Goal: Task Accomplishment & Management: Use online tool/utility

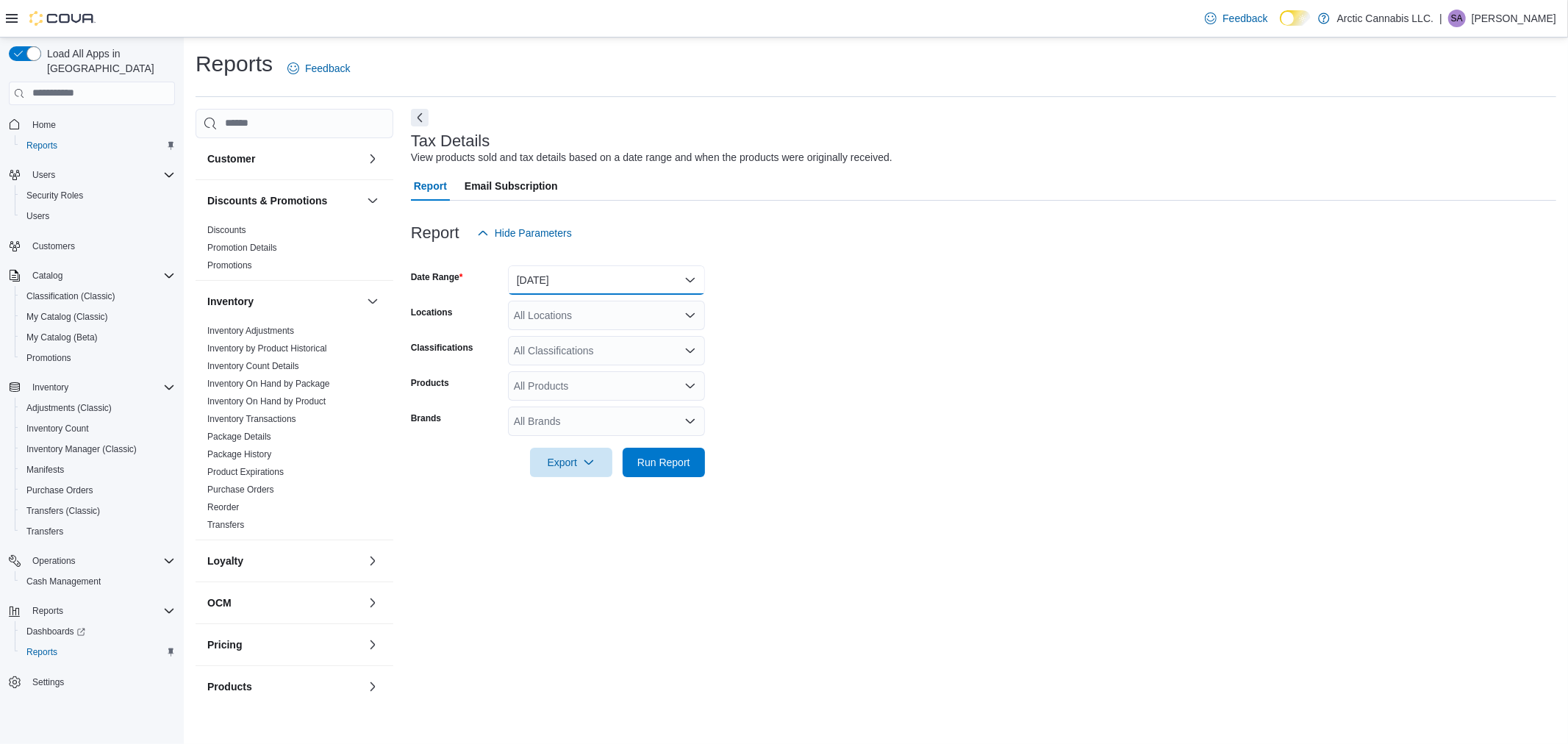
click at [643, 280] on button "[DATE]" at bounding box center [605, 281] width 197 height 30
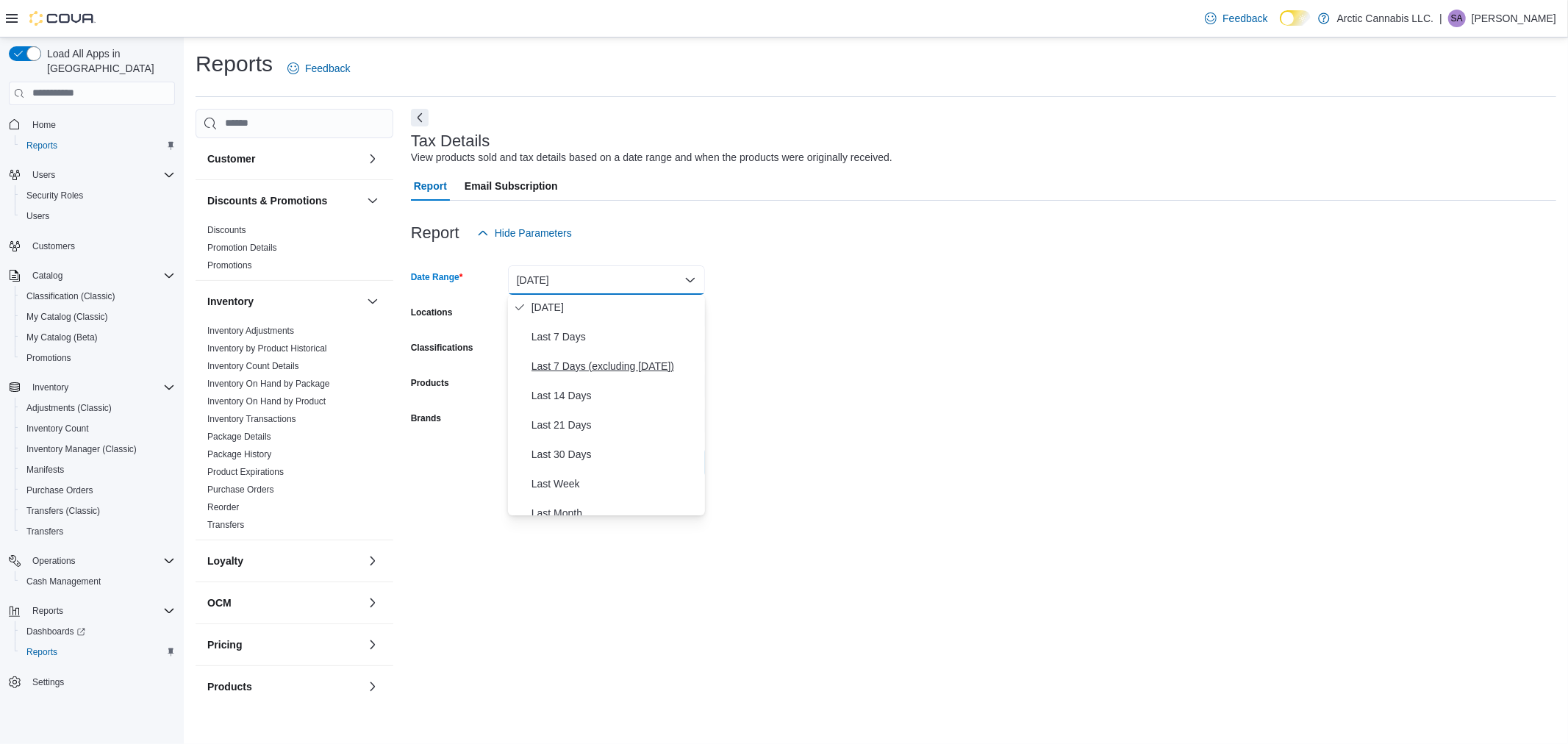
scroll to position [163, 0]
click at [610, 409] on span "Last Month" at bounding box center [615, 411] width 168 height 17
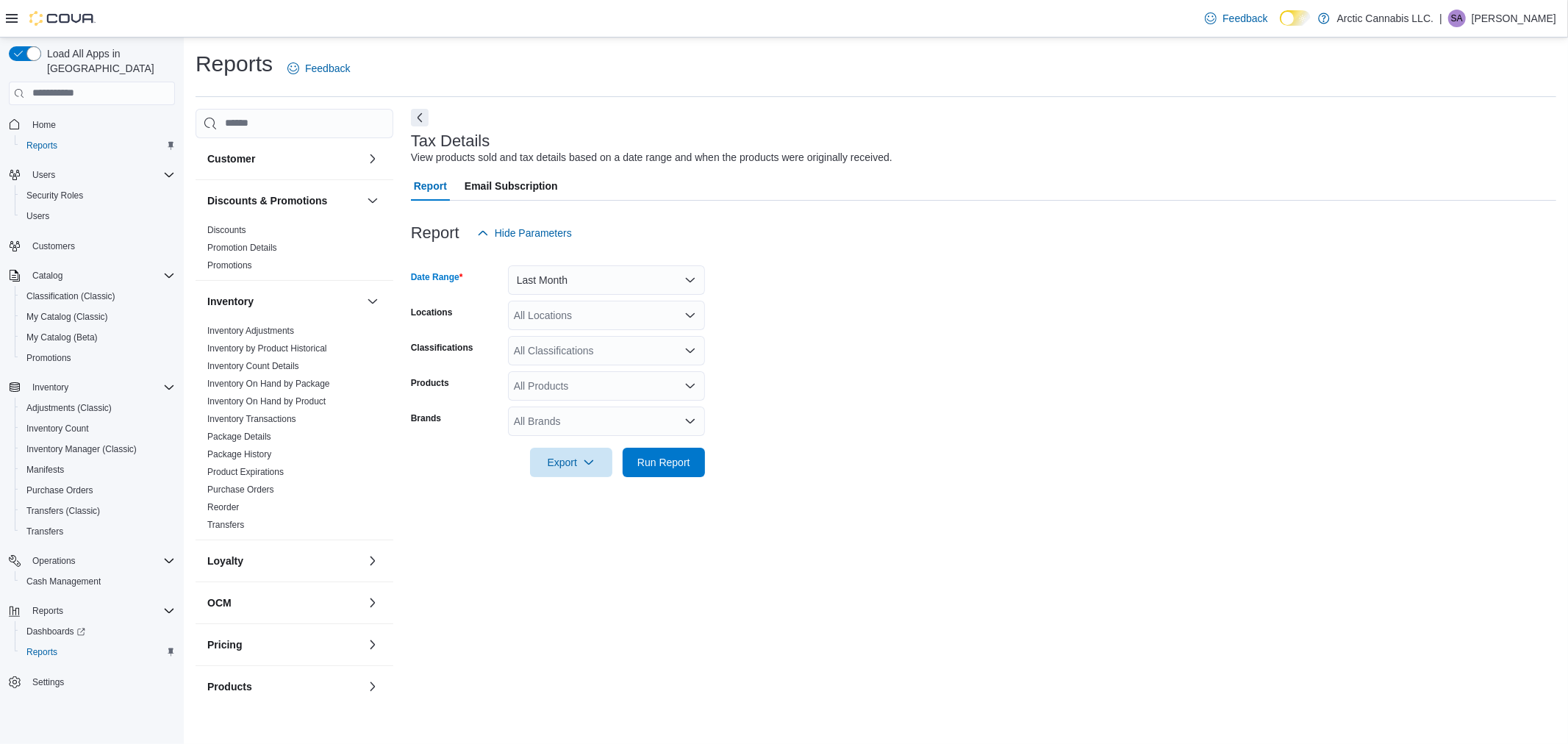
click at [638, 322] on div "All Locations" at bounding box center [605, 315] width 197 height 30
click at [640, 342] on div "Arctic Cannabis LLC." at bounding box center [606, 340] width 179 height 15
click at [826, 363] on form "Date Range Last Month Locations Arctic Cannabis LLC. Classifications All Classi…" at bounding box center [983, 362] width 1145 height 230
click at [614, 343] on div "All Classifications" at bounding box center [605, 351] width 197 height 30
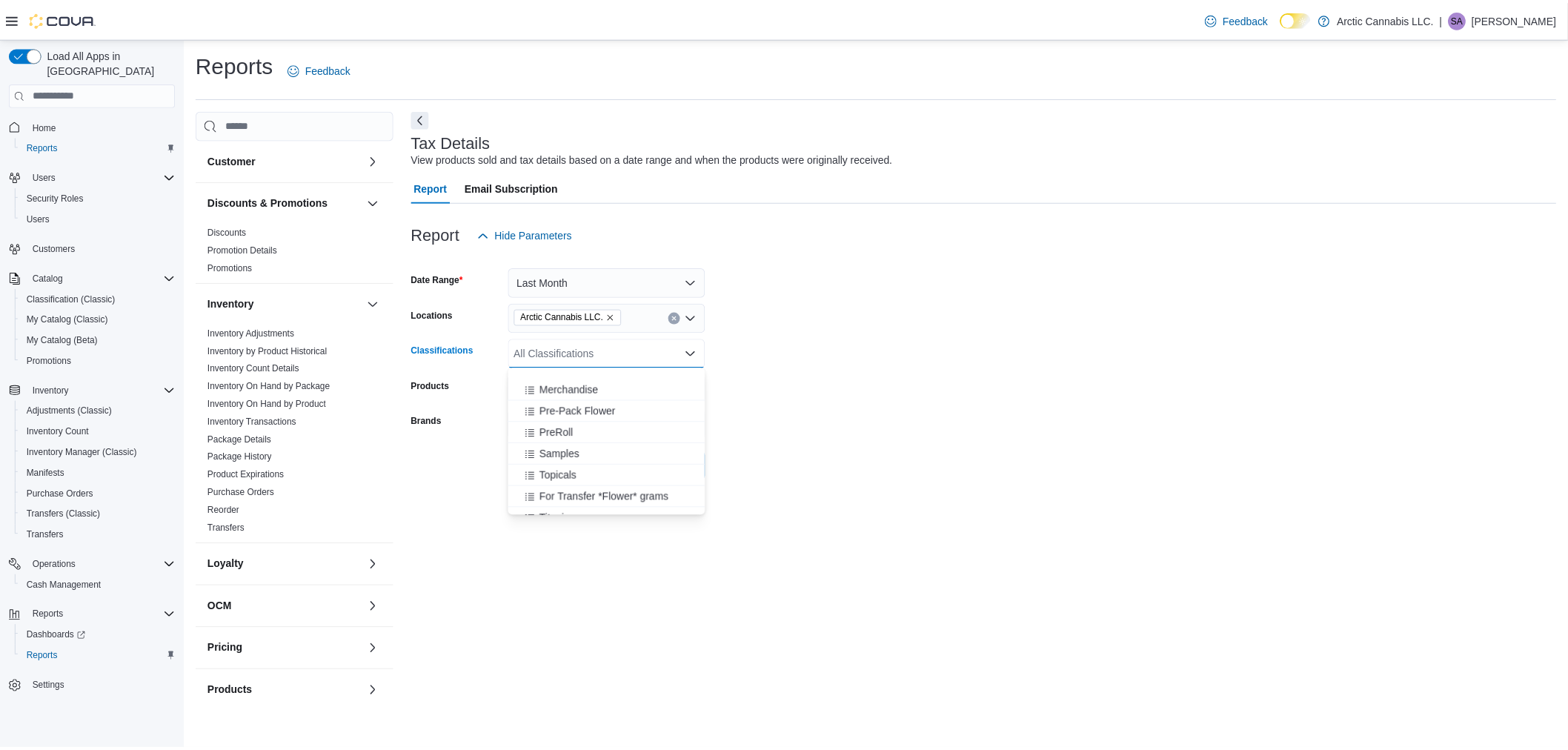
scroll to position [324, 0]
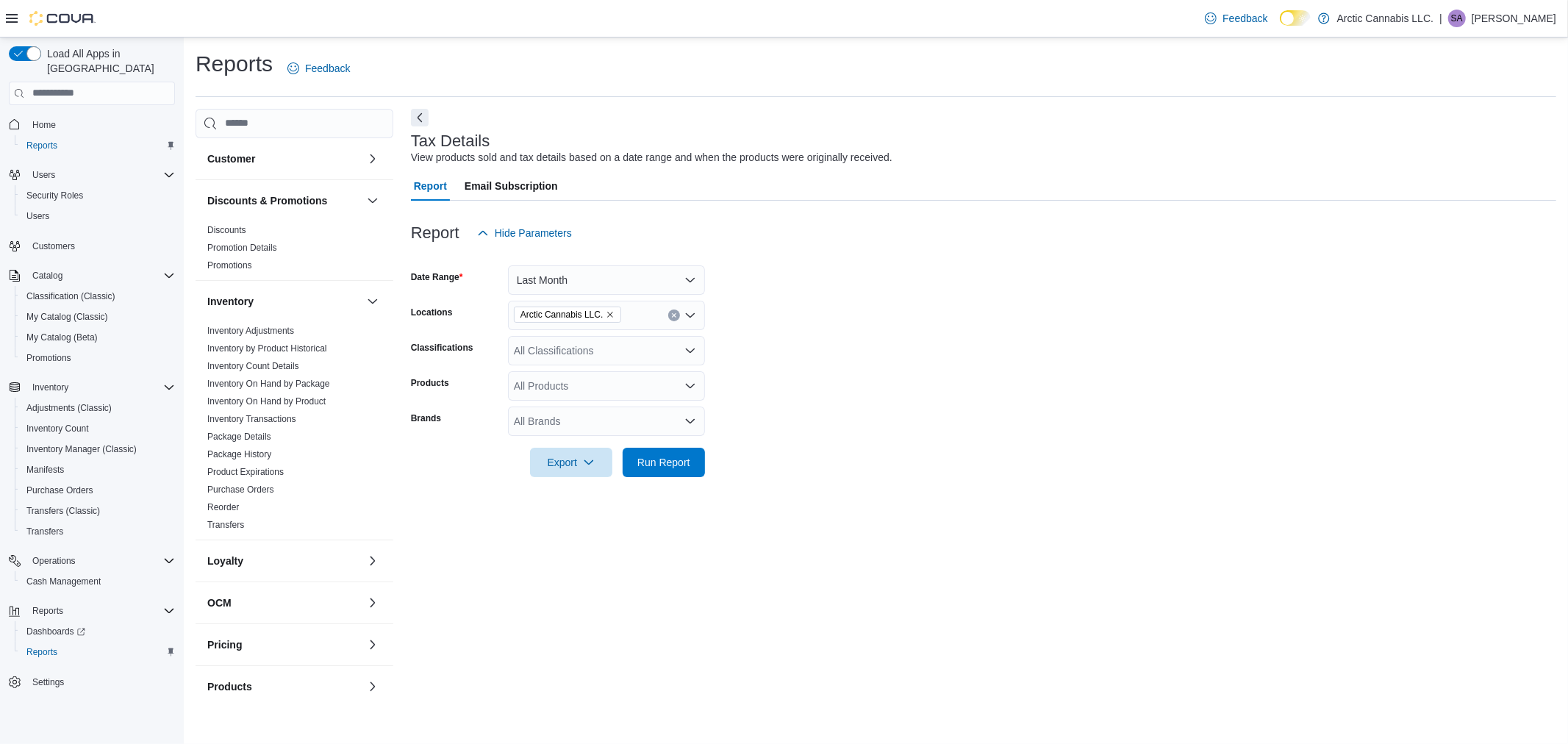
click at [834, 429] on form "Date Range Last Month Locations Arctic Cannabis LLC. Classifications All Classi…" at bounding box center [983, 362] width 1145 height 230
click at [615, 393] on div "All Products" at bounding box center [605, 386] width 197 height 30
click at [769, 411] on form "Date Range Last Month Locations Arctic Cannabis LLC. Classifications All Classi…" at bounding box center [983, 362] width 1145 height 230
click at [679, 460] on span "Run Report" at bounding box center [664, 462] width 53 height 15
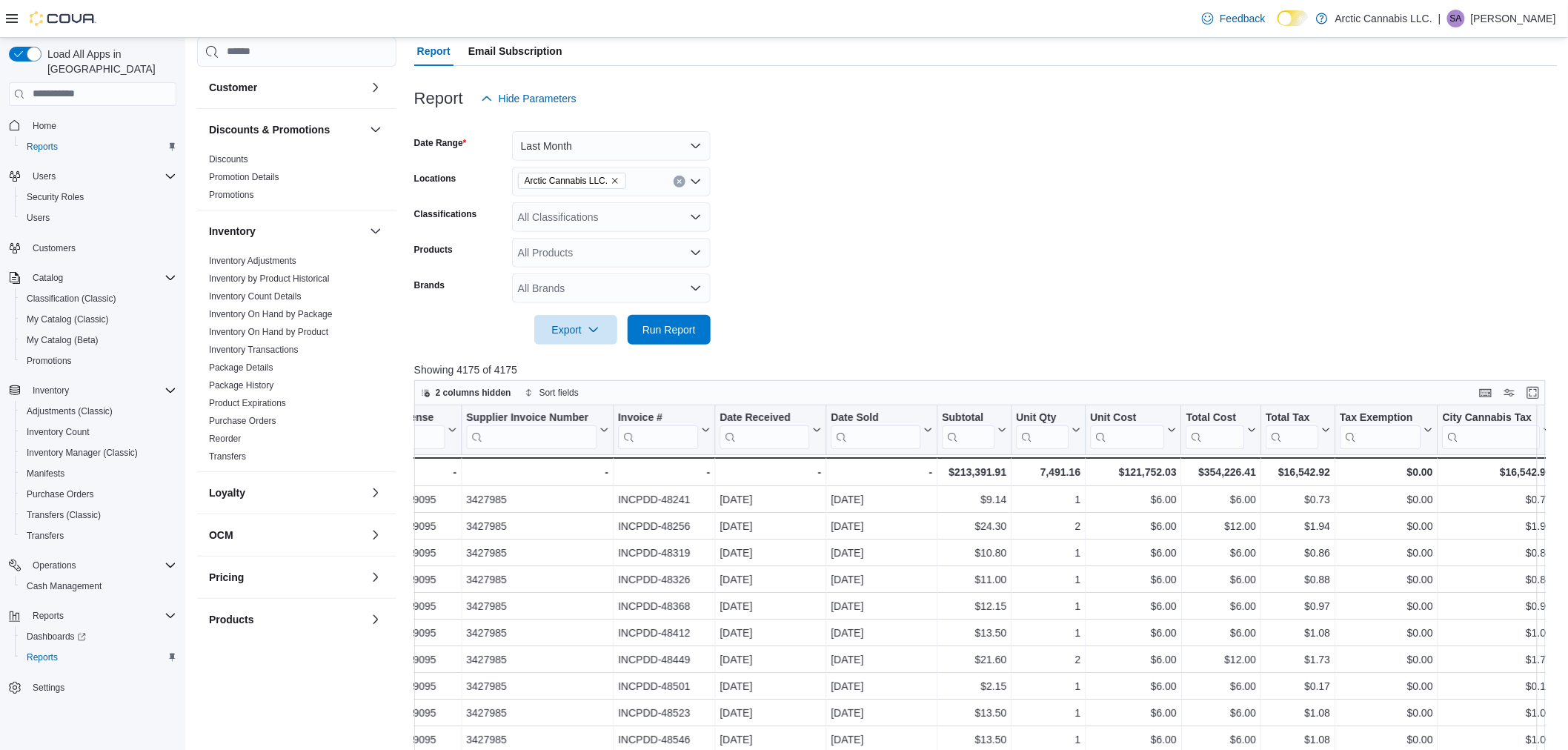
scroll to position [130, 0]
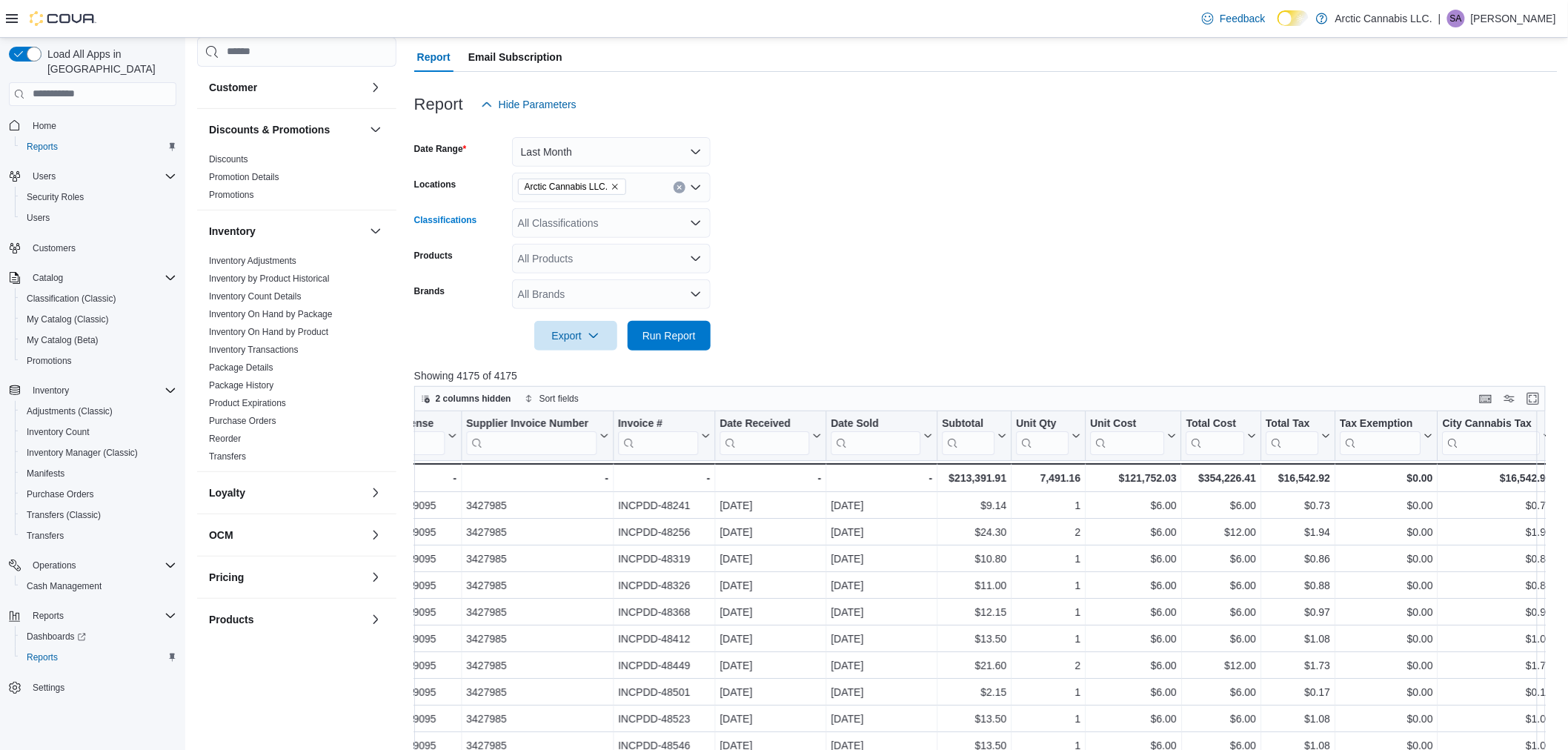
click at [637, 219] on div "All Classifications" at bounding box center [611, 223] width 198 height 30
click at [638, 219] on div "All Classifications Combo box. Selected. Combo box input. All Classifications. …" at bounding box center [611, 223] width 198 height 30
click at [782, 219] on form "Date Range Last Month Locations Arctic Cannabis LLC. Classifications All Classi…" at bounding box center [986, 235] width 1144 height 231
click at [654, 256] on div "All Products" at bounding box center [611, 259] width 198 height 30
click at [652, 280] on span "Type 3 or more characters" at bounding box center [611, 283] width 181 height 15
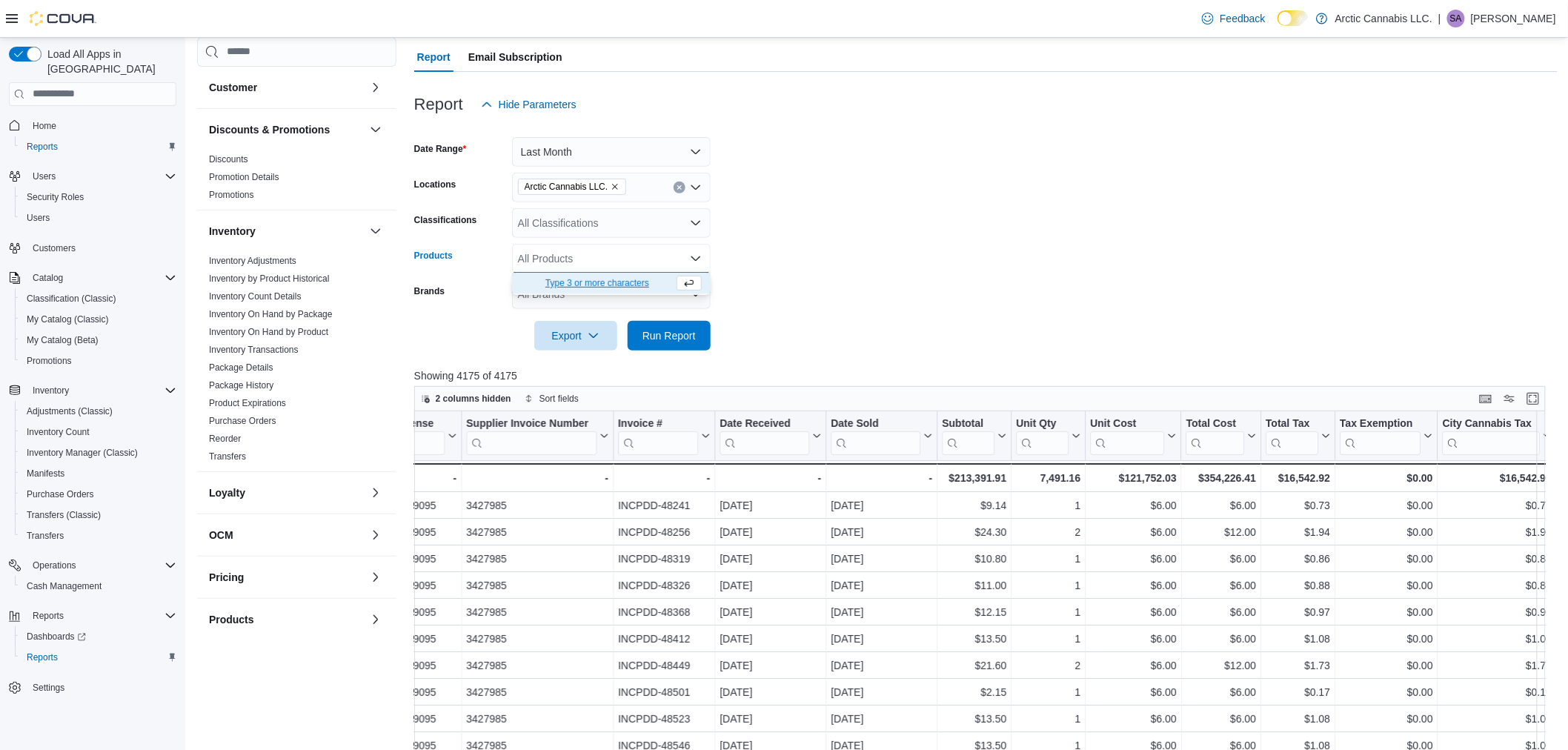
click at [652, 278] on span "Type 3 or more characters" at bounding box center [597, 283] width 153 height 15
click at [788, 264] on form "Date Range Last Month Locations Arctic Cannabis LLC. Classifications All Classi…" at bounding box center [986, 235] width 1144 height 231
click at [646, 226] on div "All Classifications" at bounding box center [611, 223] width 198 height 30
click at [603, 226] on div "All Classifications" at bounding box center [611, 223] width 198 height 30
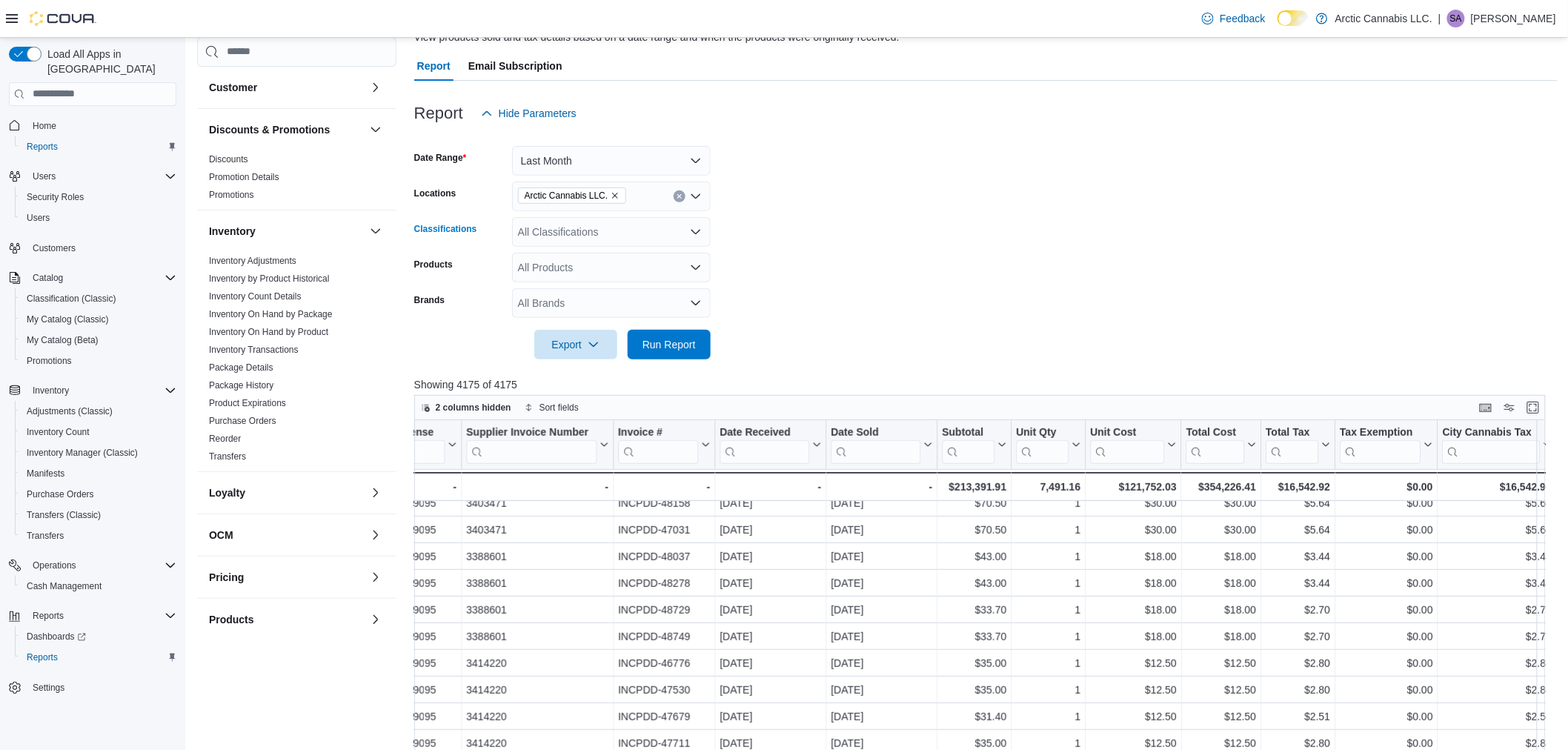
scroll to position [48, 0]
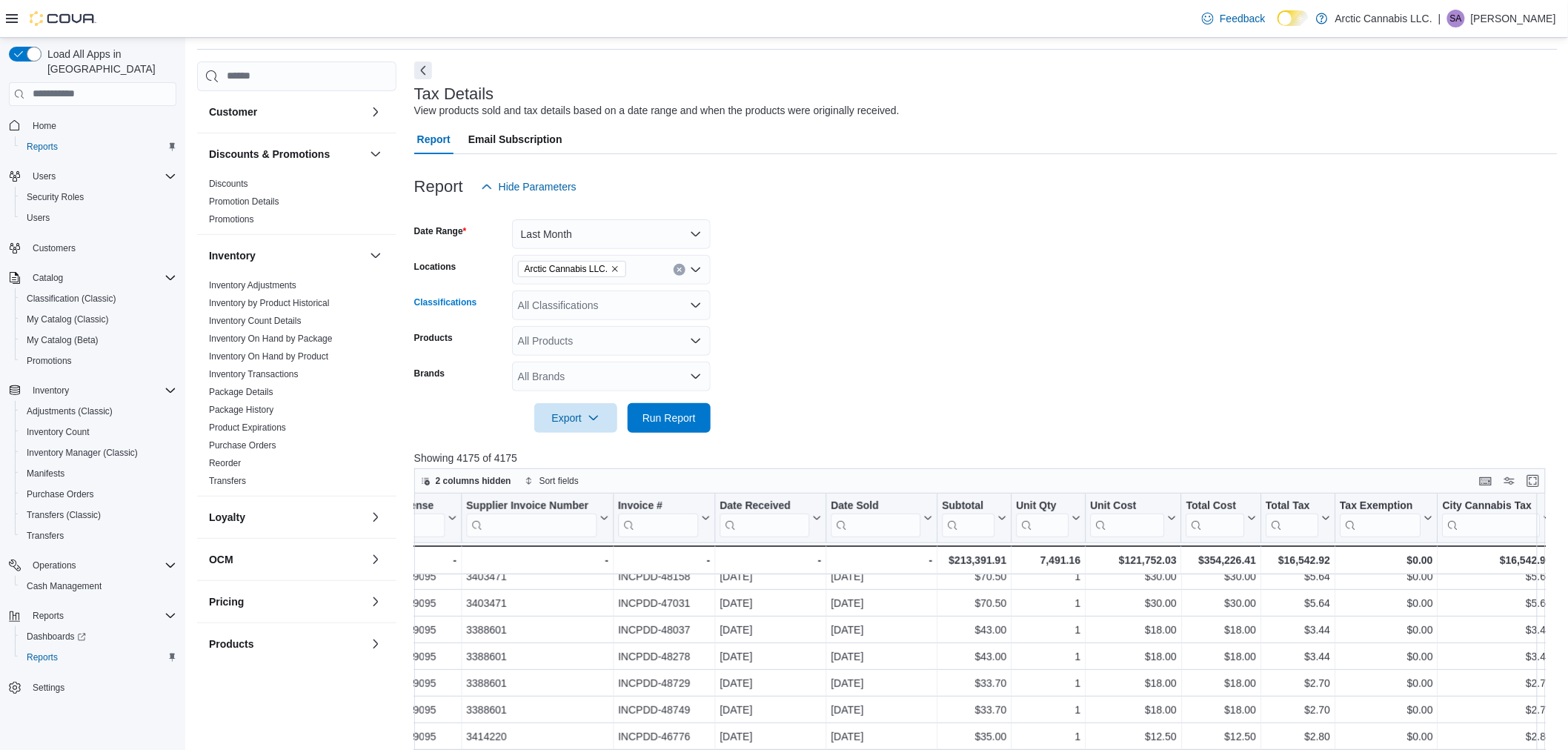
click at [594, 303] on div "All Classifications Combo box. Selected. Combo box input. All Classifications. …" at bounding box center [611, 305] width 198 height 30
click at [1011, 253] on form "Date Range Last Month Locations Arctic Cannabis LLC. Classifications All Classi…" at bounding box center [986, 317] width 1144 height 231
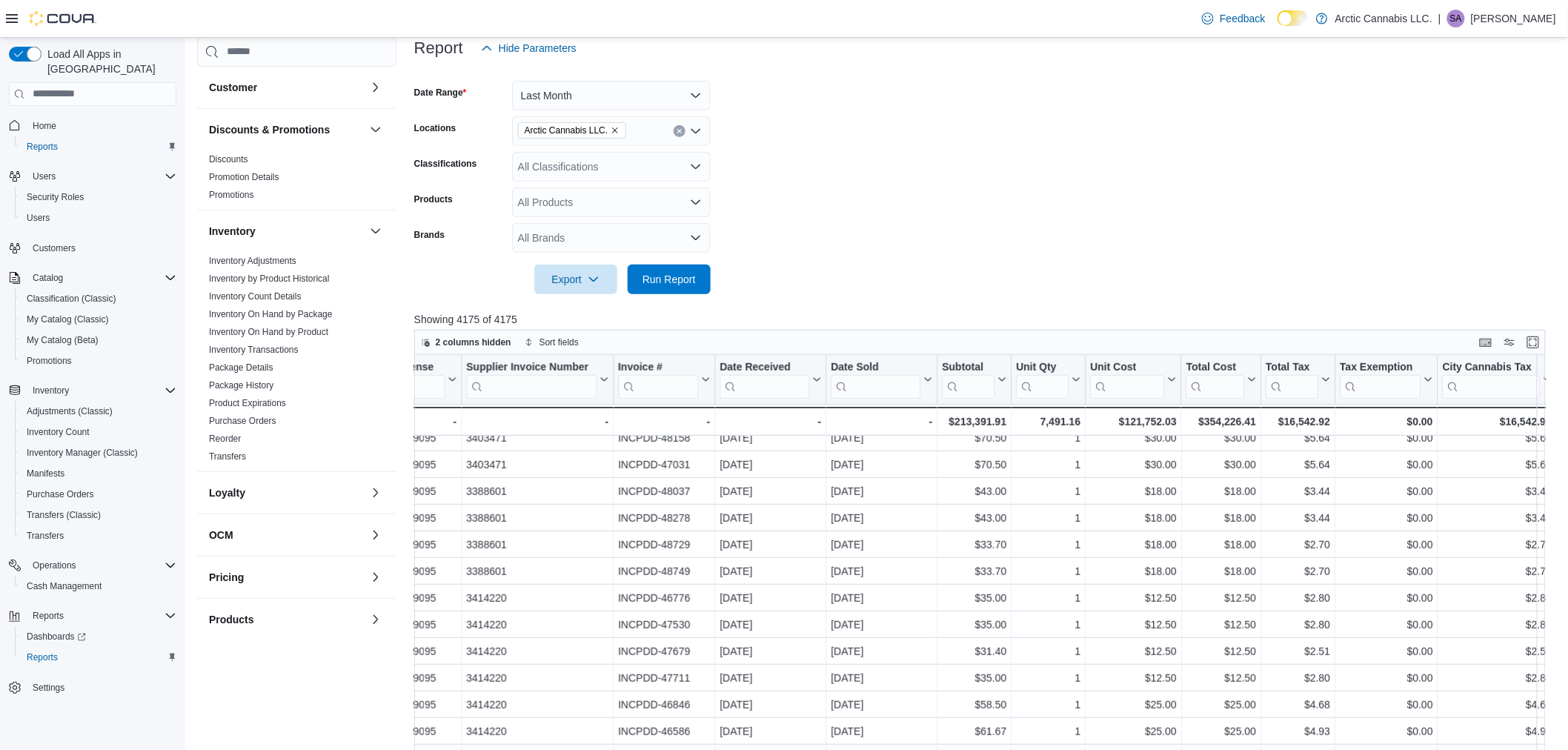
scroll to position [212, 0]
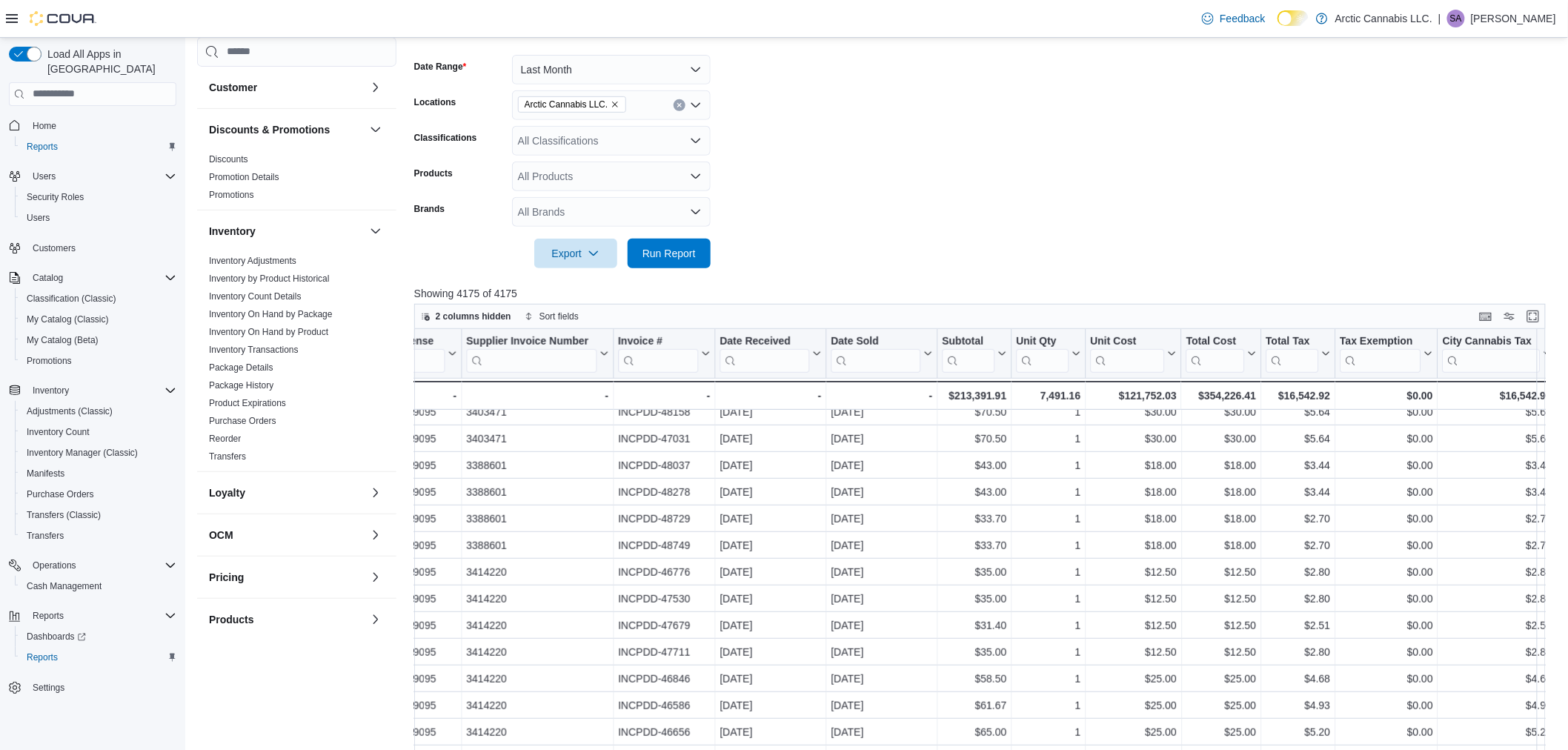
click at [617, 169] on div "All Products" at bounding box center [611, 177] width 198 height 30
click at [639, 173] on div "All Products" at bounding box center [611, 177] width 198 height 30
click at [820, 159] on form "Date Range Last Month Locations Arctic Cannabis LLC. Classifications All Classi…" at bounding box center [986, 153] width 1144 height 231
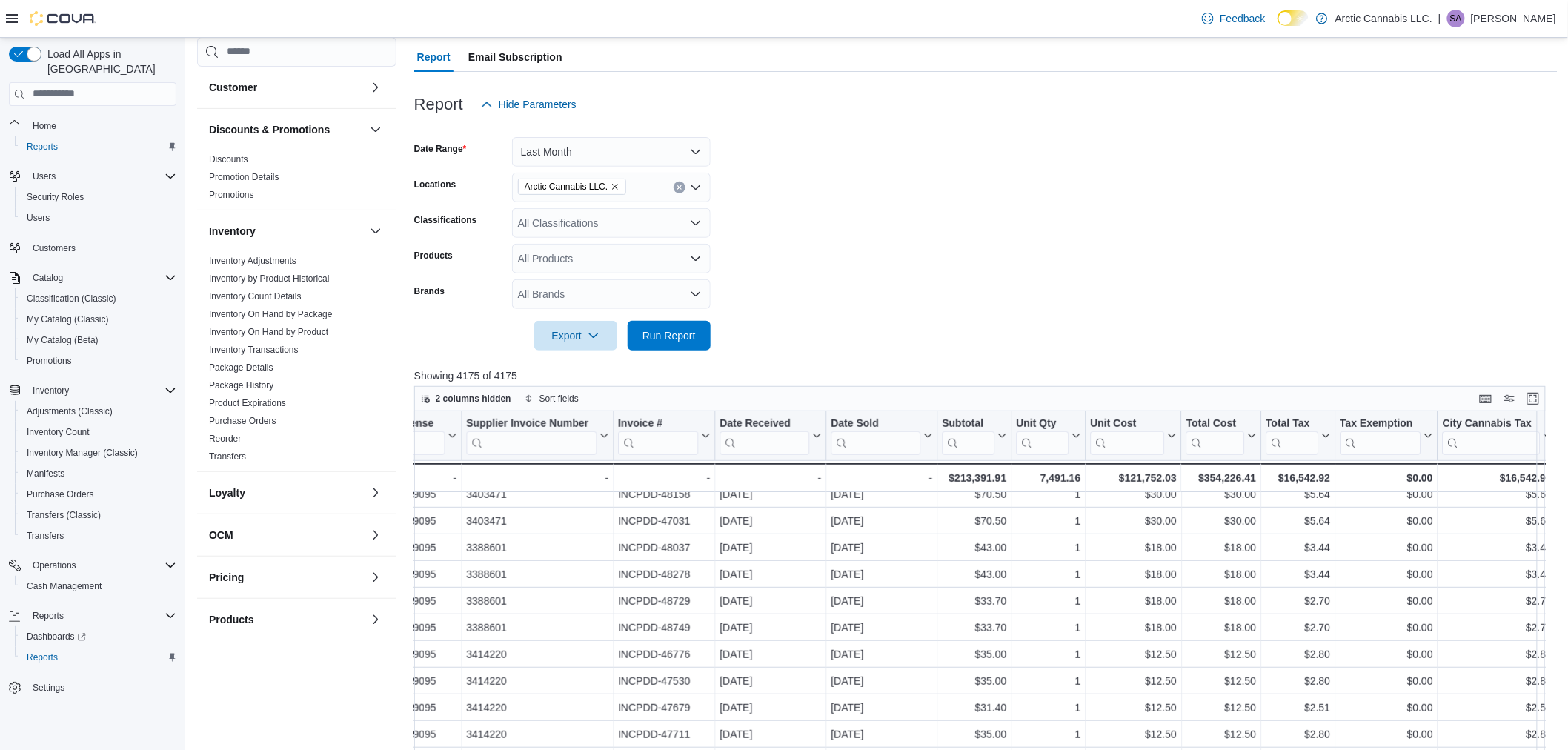
scroll to position [48, 0]
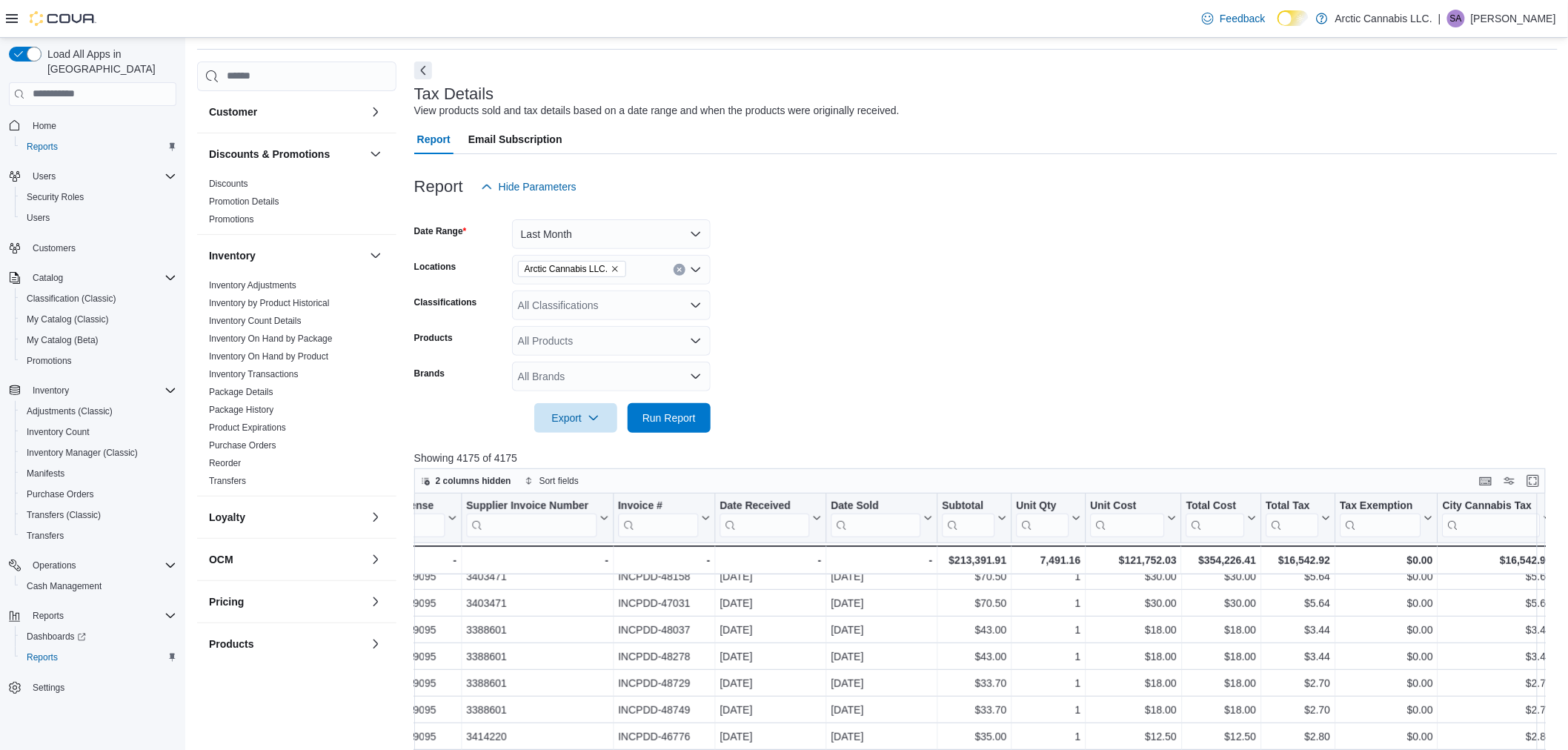
click at [635, 300] on div "All Classifications" at bounding box center [611, 305] width 198 height 30
click at [604, 331] on div "Blunts" at bounding box center [611, 334] width 181 height 15
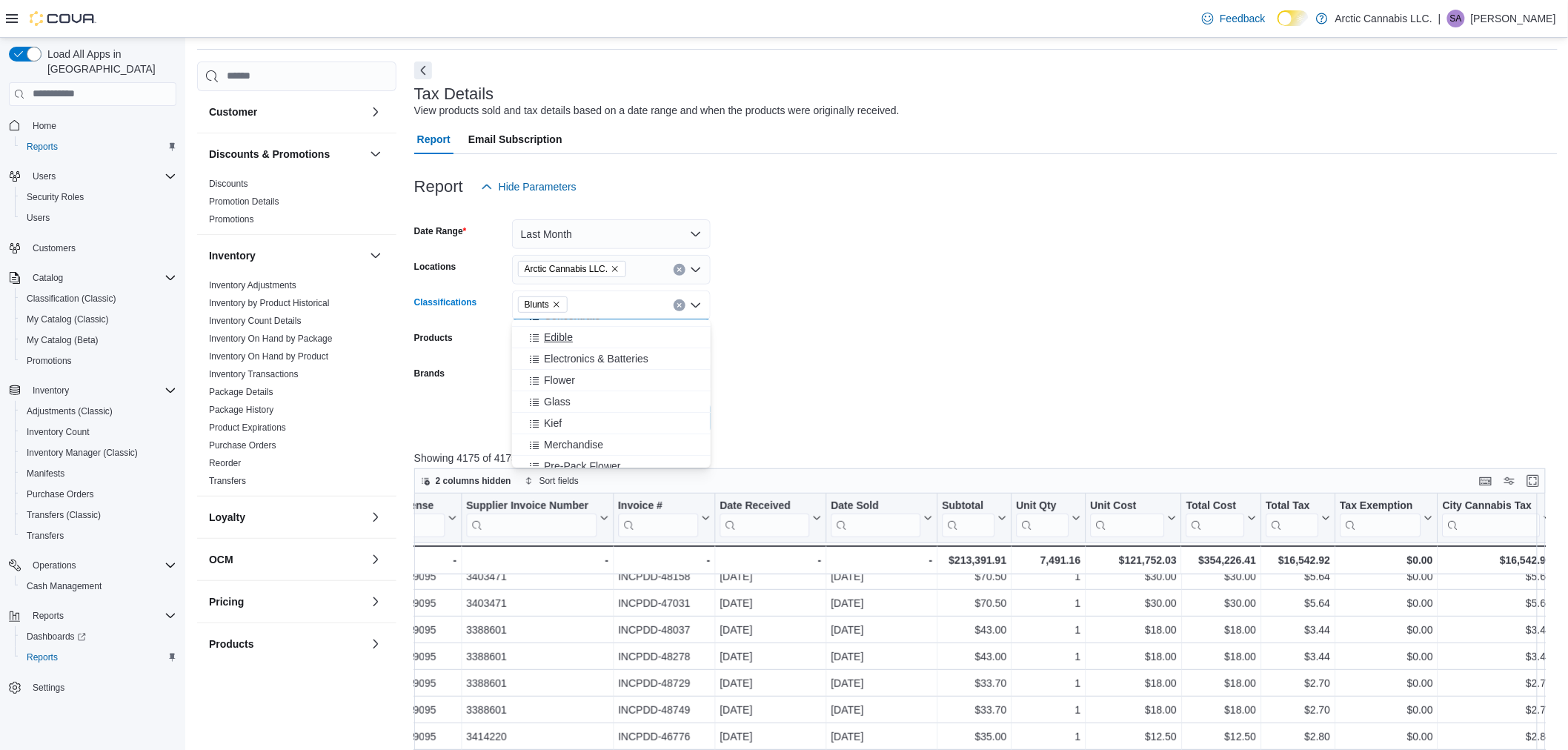
click at [582, 338] on div "Edible" at bounding box center [611, 338] width 181 height 15
click at [567, 360] on span "Flower" at bounding box center [560, 358] width 32 height 15
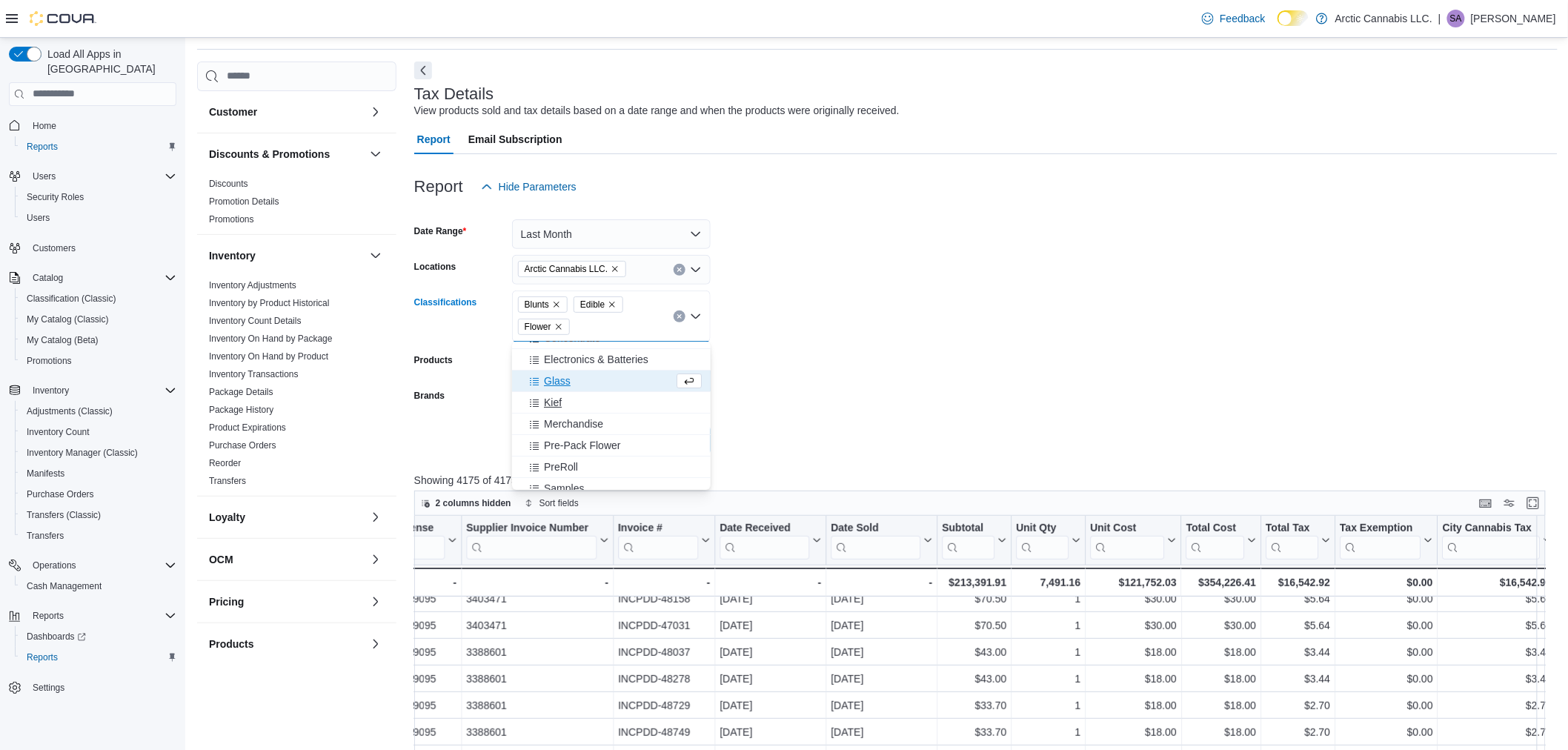
click at [572, 400] on div "Kief" at bounding box center [611, 402] width 181 height 15
click at [586, 421] on span "Pre-Pack Flower" at bounding box center [582, 424] width 76 height 15
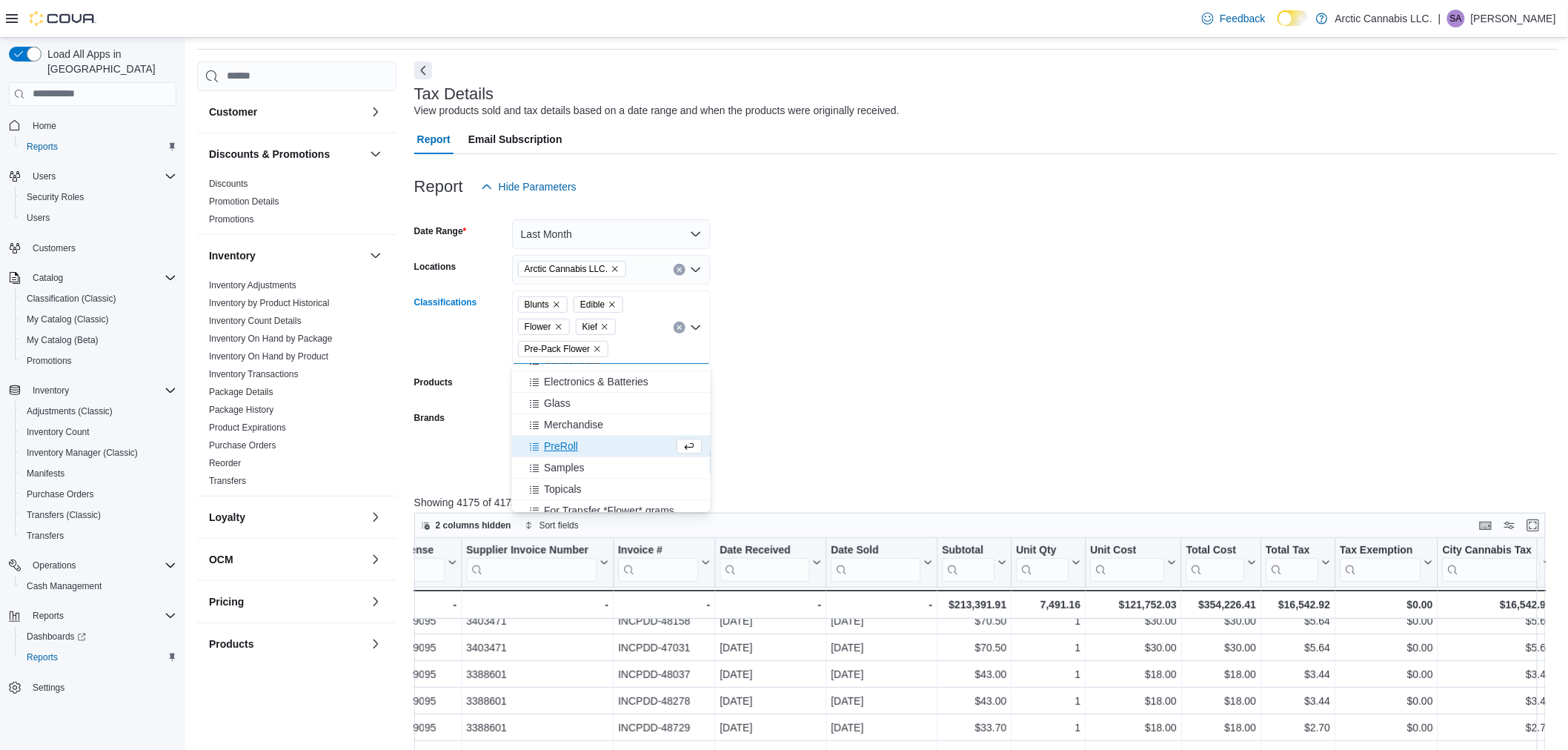
click at [587, 440] on div "PreRoll" at bounding box center [597, 446] width 153 height 15
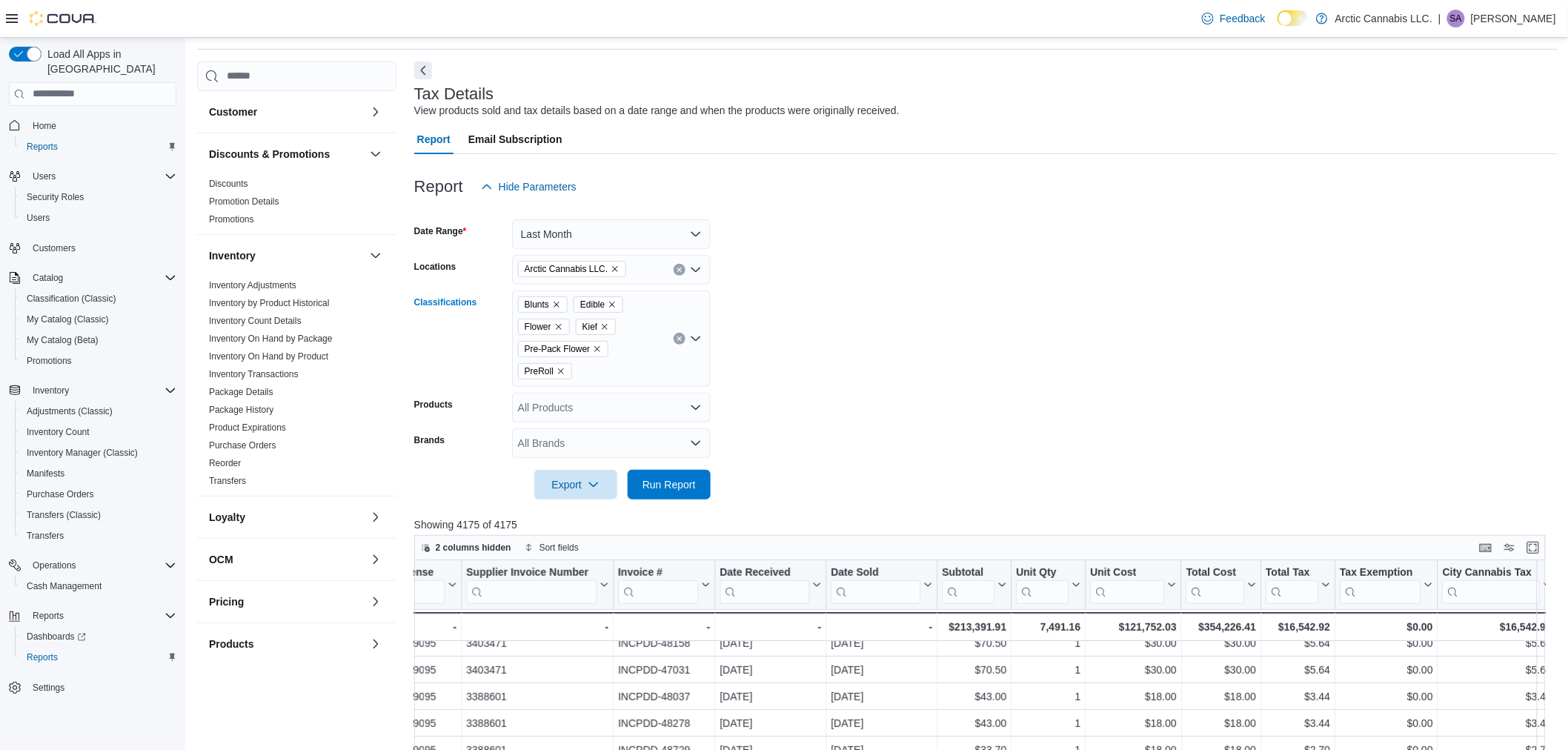
scroll to position [130, 0]
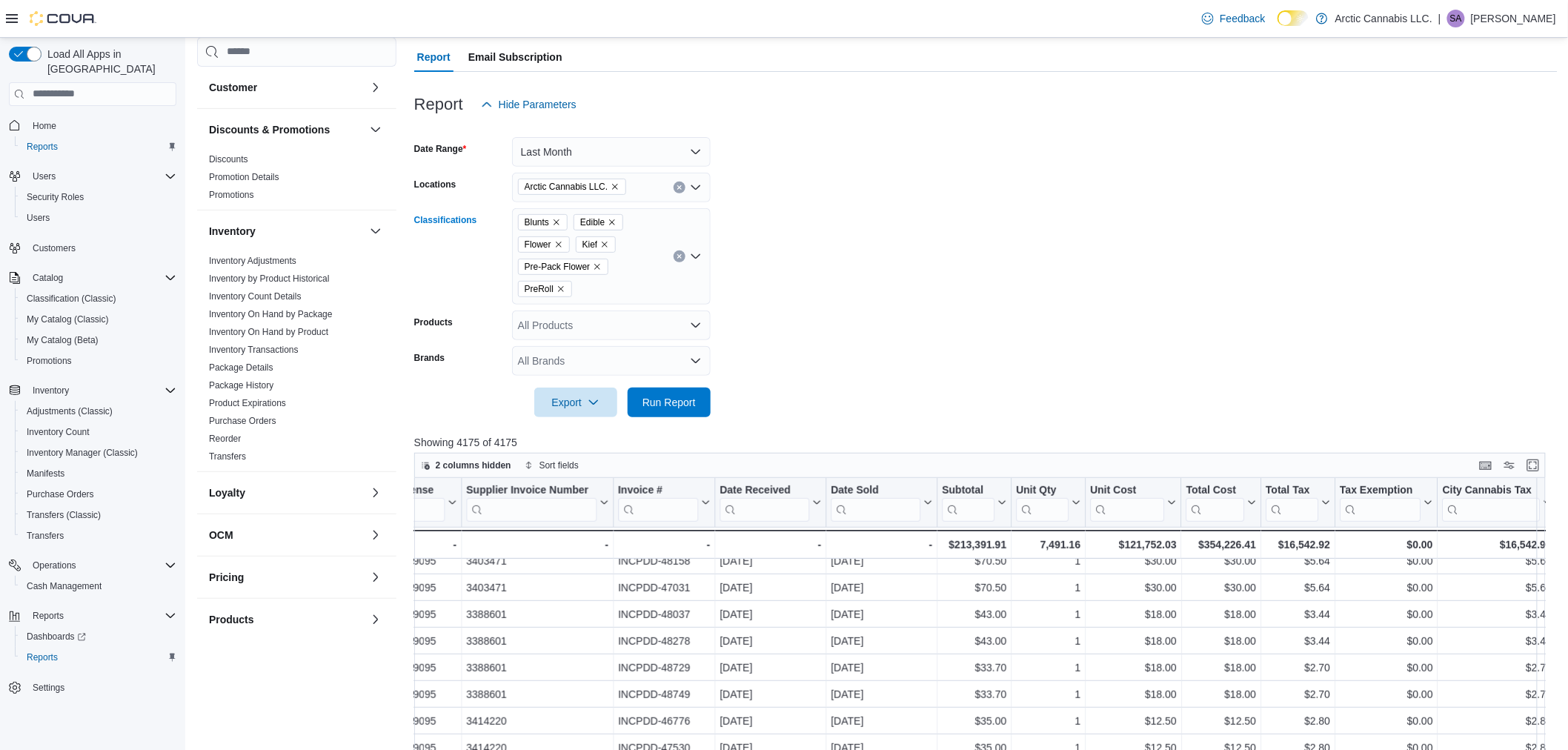
click at [694, 252] on icon "Open list of options" at bounding box center [696, 256] width 12 height 12
click at [610, 402] on span "Cartridges & Oil" at bounding box center [581, 401] width 73 height 15
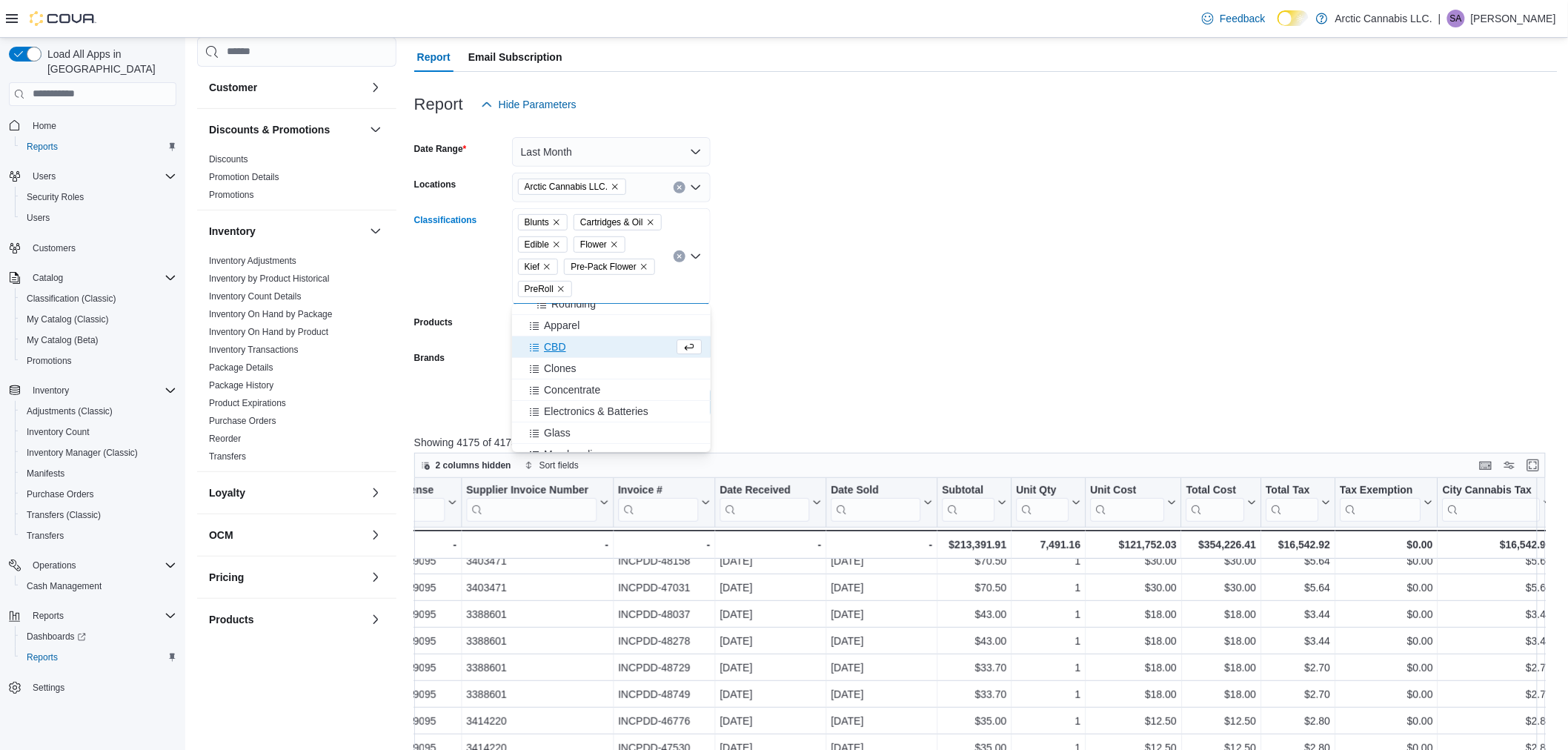
scroll to position [82, 0]
click at [601, 360] on span "Concentrate" at bounding box center [572, 361] width 56 height 15
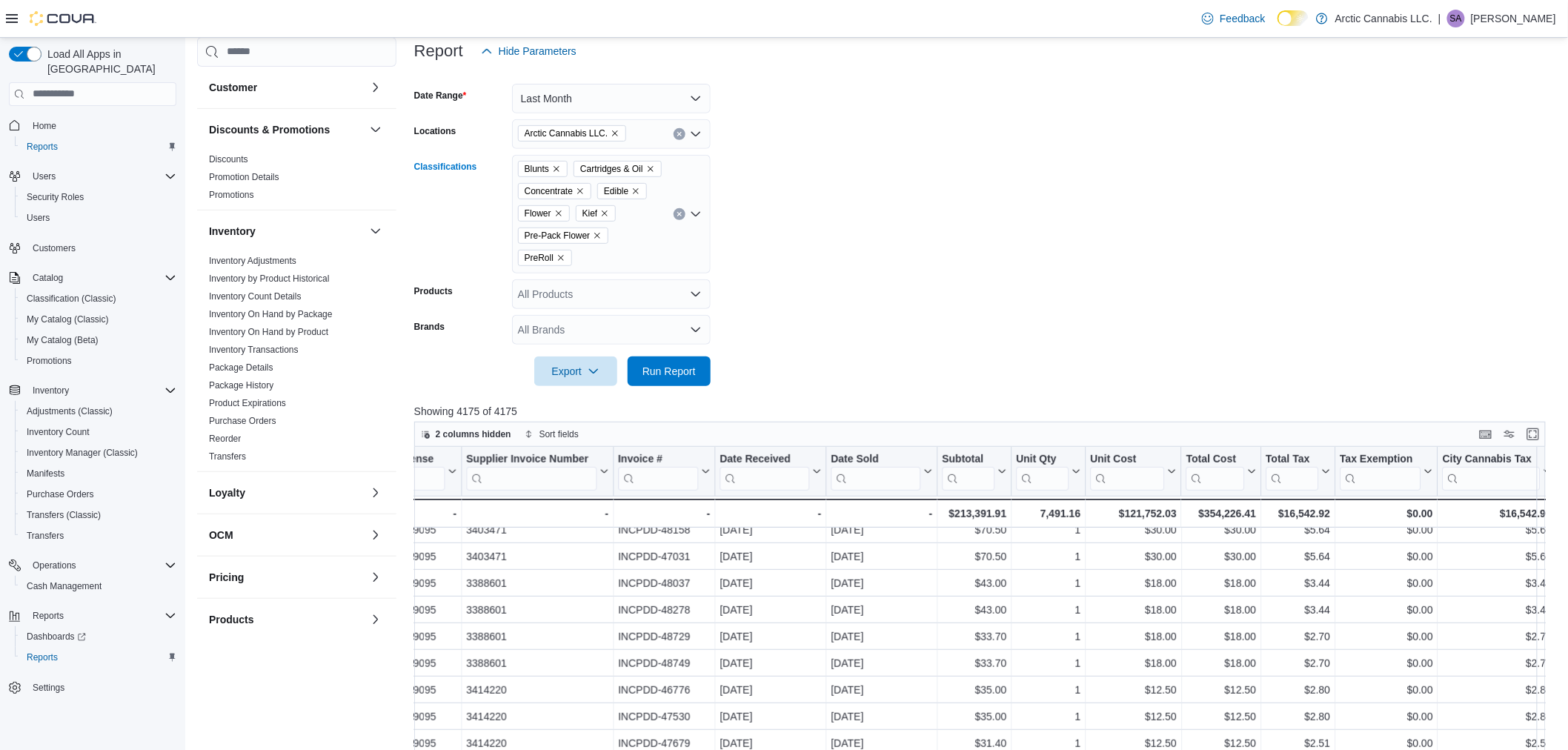
scroll to position [212, 0]
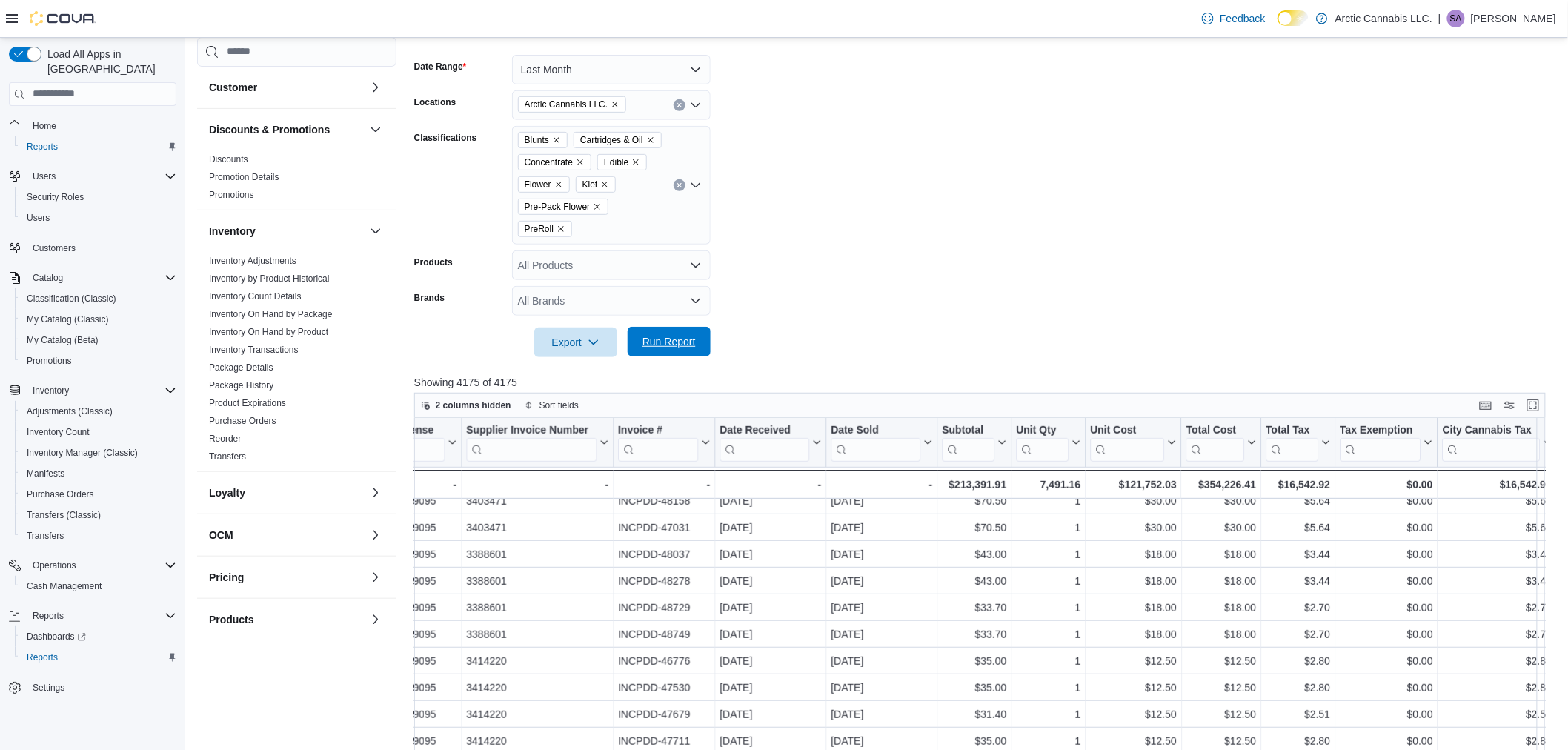
click at [685, 343] on span "Run Report" at bounding box center [670, 342] width 53 height 15
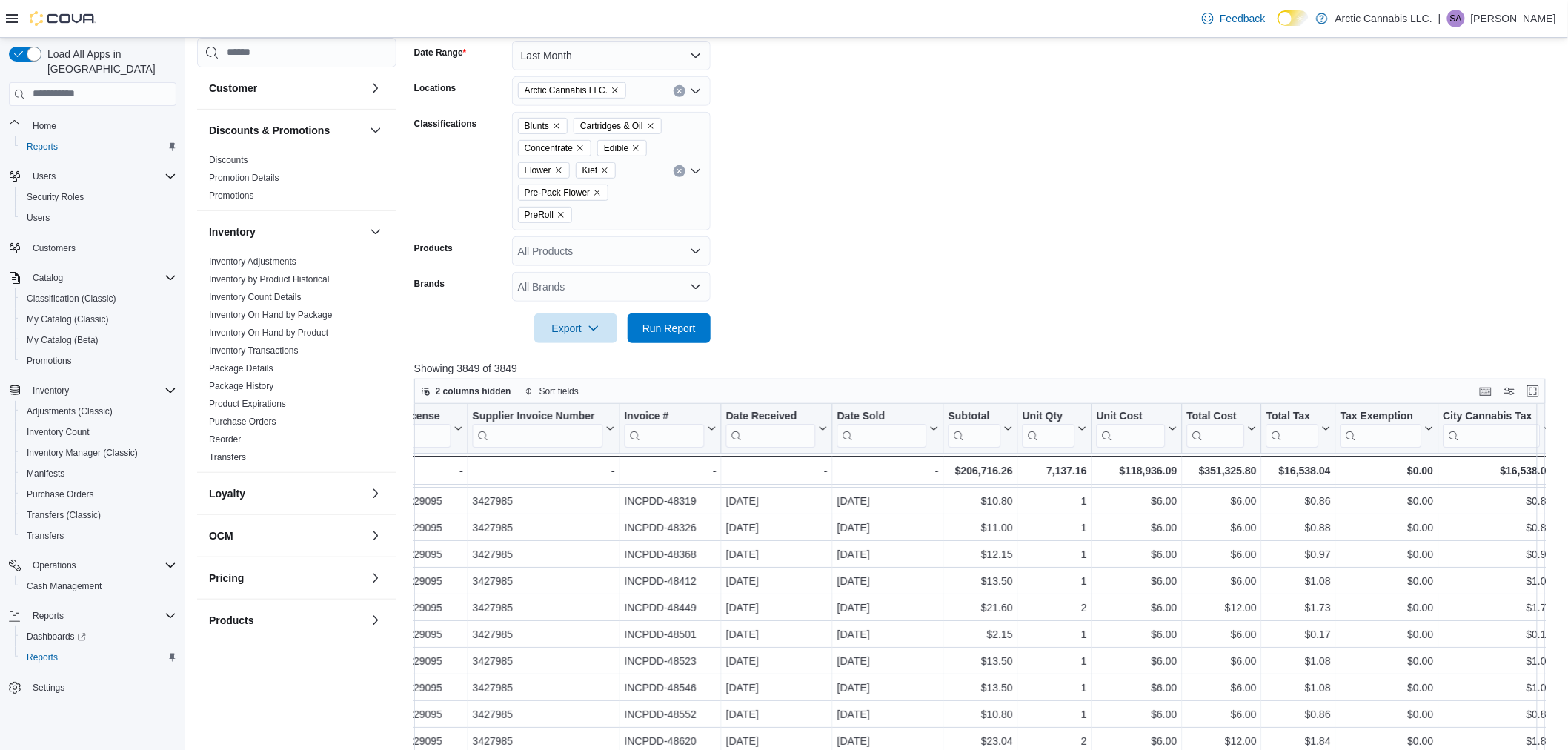
scroll to position [137, 0]
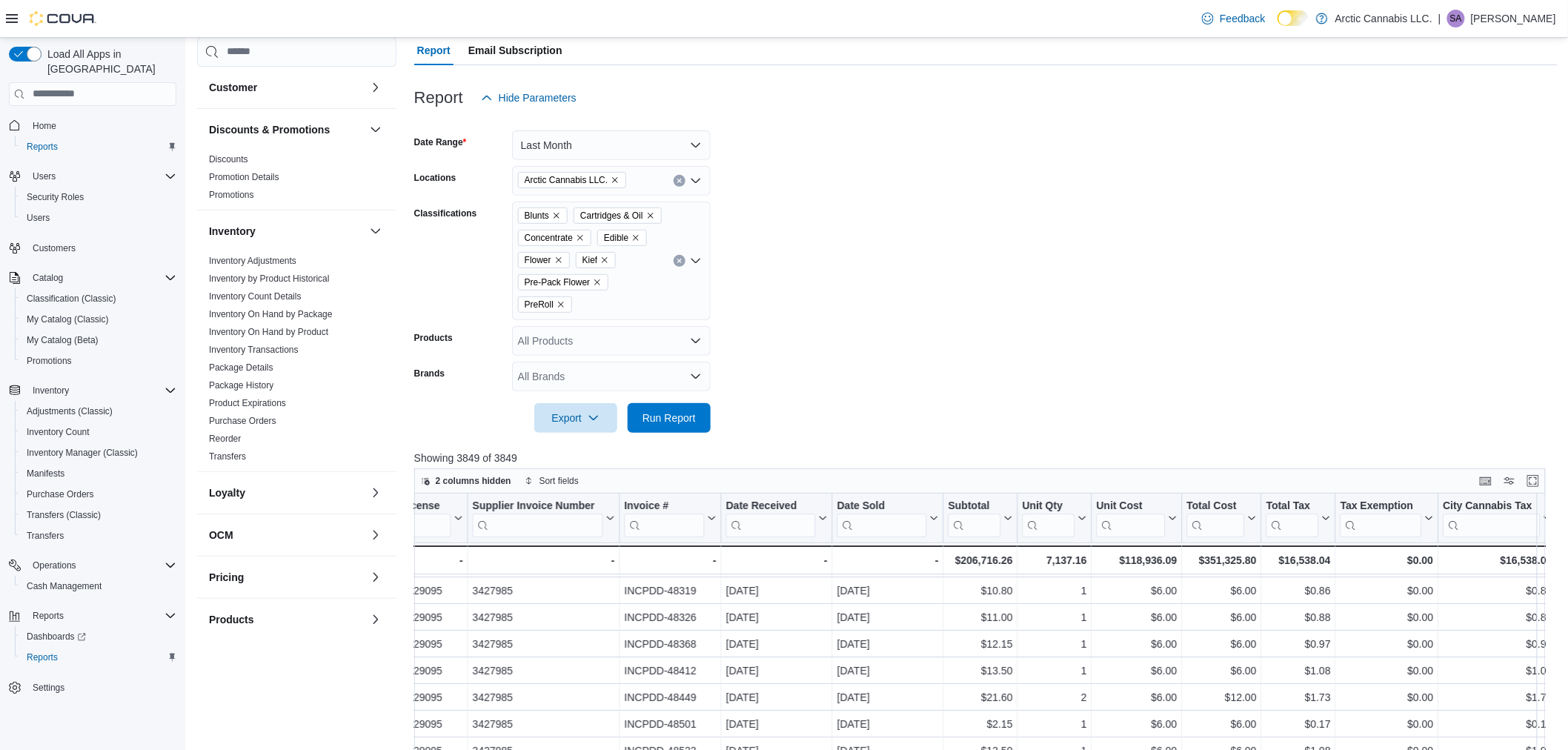
click at [682, 261] on icon "Clear input" at bounding box center [679, 261] width 6 height 6
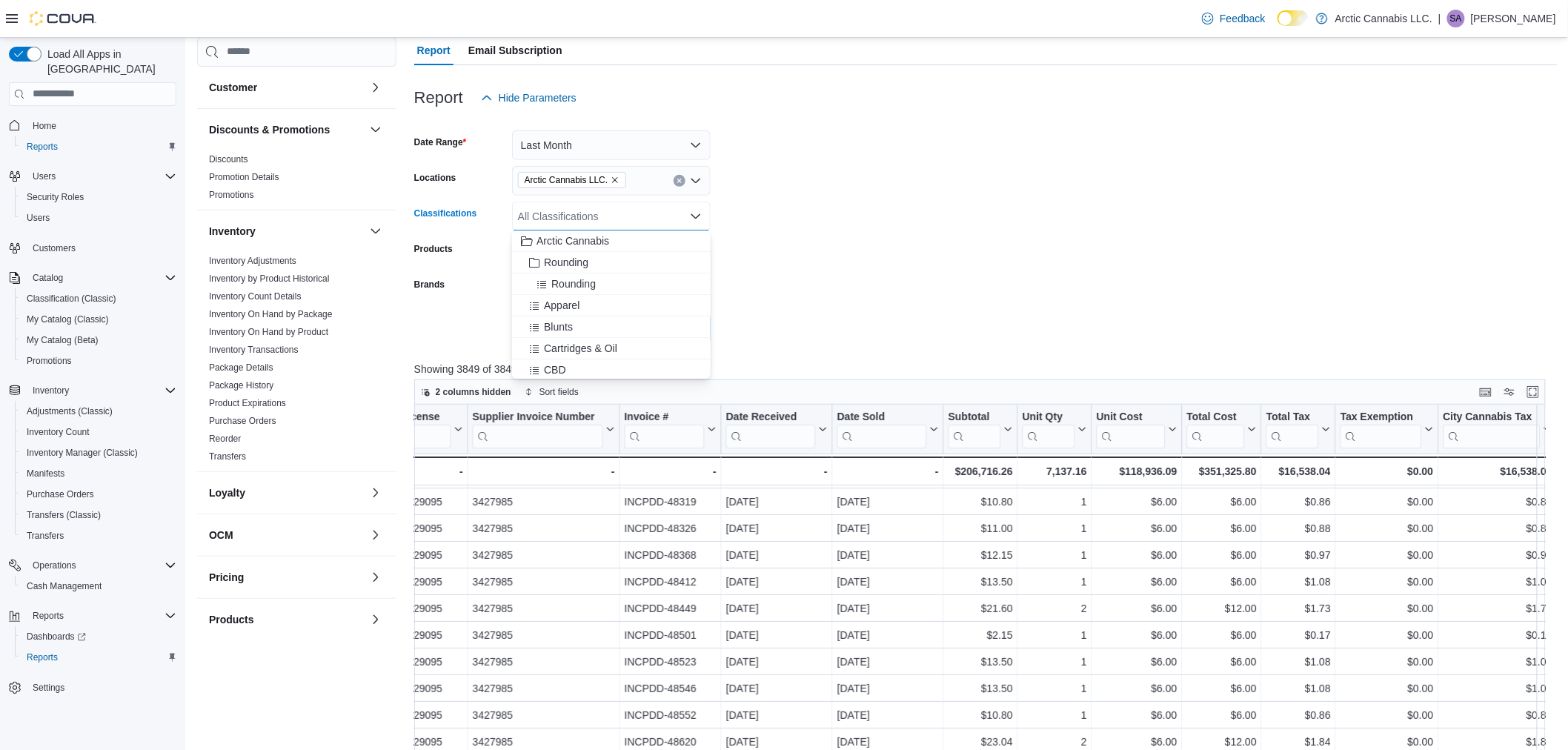
drag, startPoint x: 782, startPoint y: 223, endPoint x: 782, endPoint y: 231, distance: 8.0
click at [784, 224] on form "Date Range Last Month Locations Arctic Cannabis LLC. Classifications All Classi…" at bounding box center [986, 228] width 1144 height 231
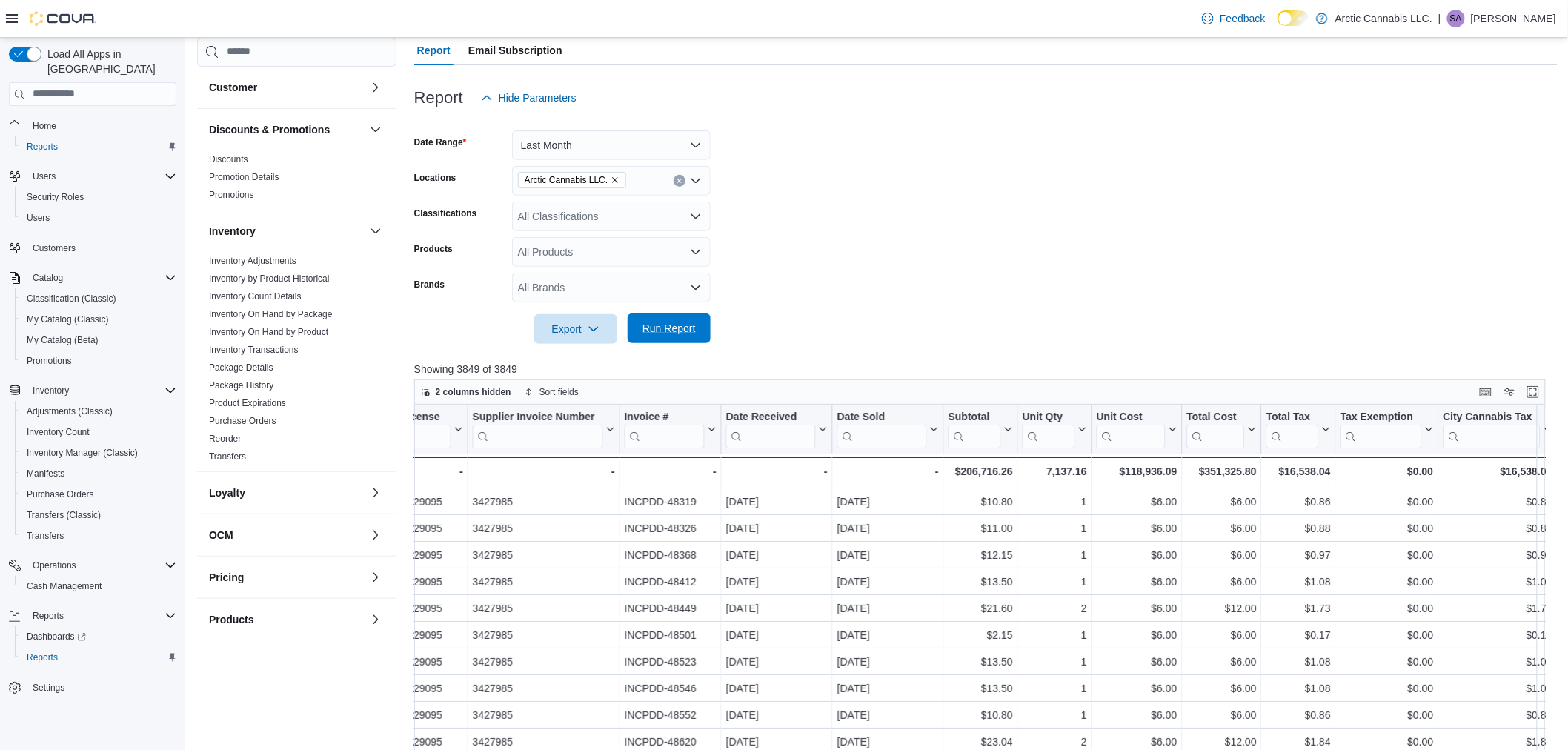
click at [688, 324] on span "Run Report" at bounding box center [670, 329] width 53 height 15
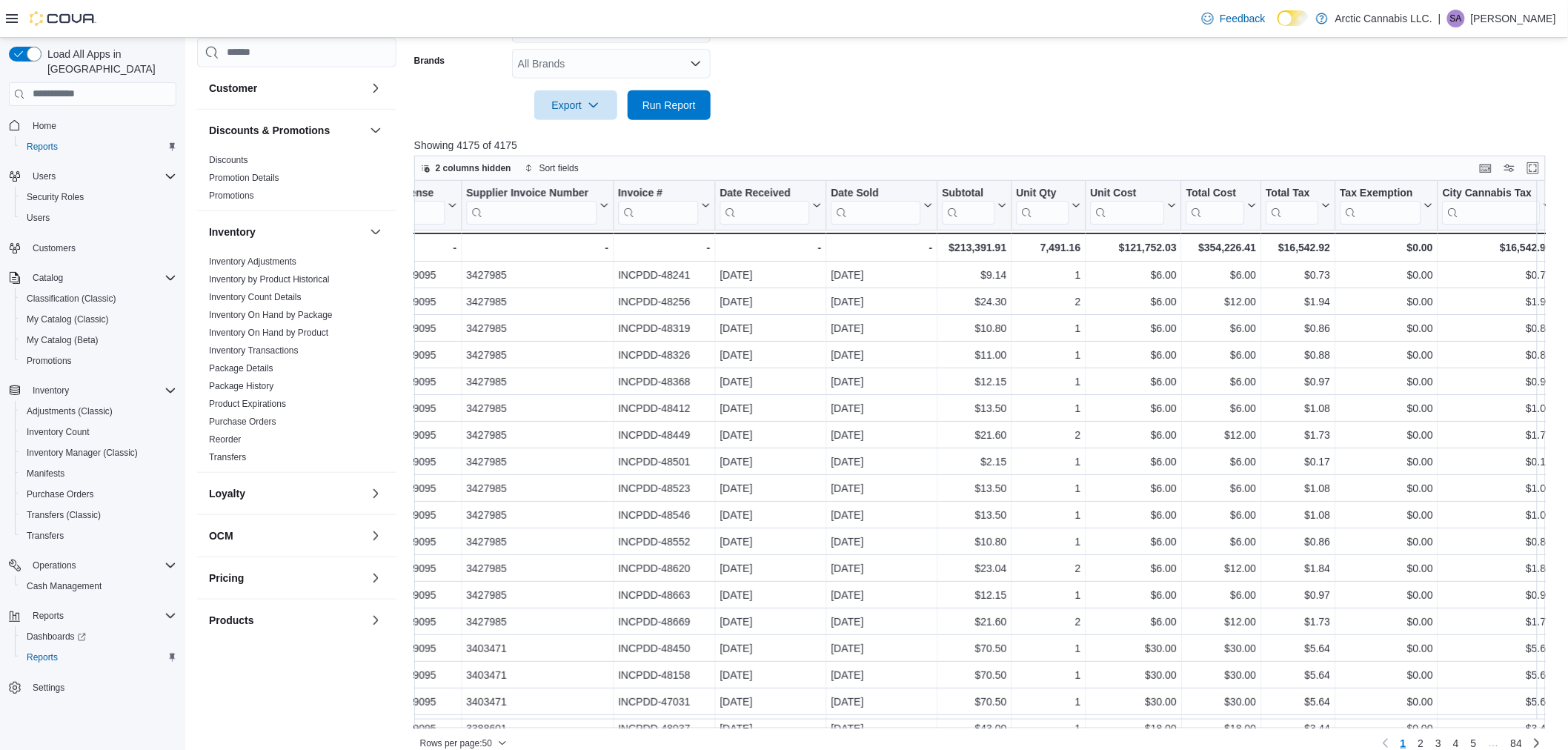
scroll to position [378, 0]
